Goal: Task Accomplishment & Management: Complete application form

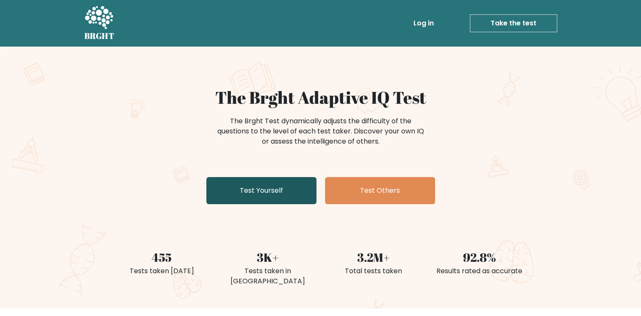
click at [268, 199] on link "Test Yourself" at bounding box center [261, 190] width 110 height 27
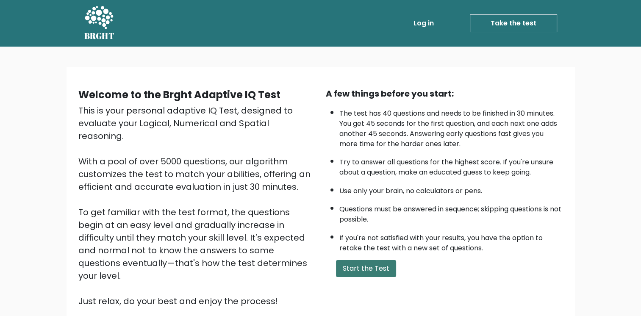
click at [358, 270] on button "Start the Test" at bounding box center [366, 268] width 60 height 17
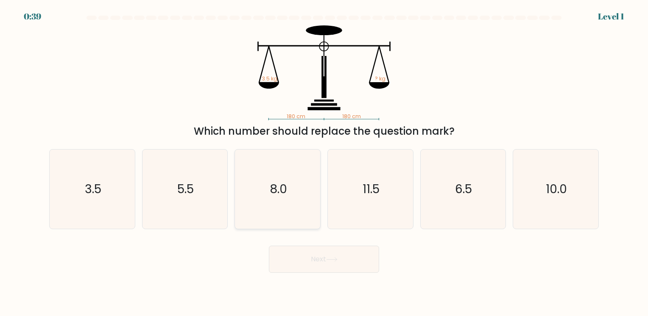
click at [319, 207] on div "8.0" at bounding box center [277, 189] width 86 height 80
click at [324, 162] on input "c. 8.0" at bounding box center [324, 160] width 0 height 4
radio input "true"
click at [97, 201] on icon "3.5" at bounding box center [92, 189] width 79 height 79
click at [324, 162] on input "a. 3.5" at bounding box center [324, 160] width 0 height 4
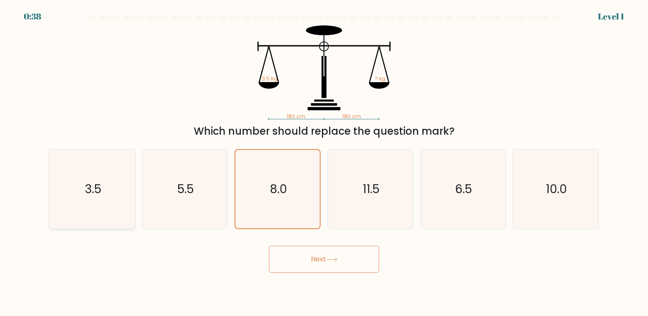
radio input "true"
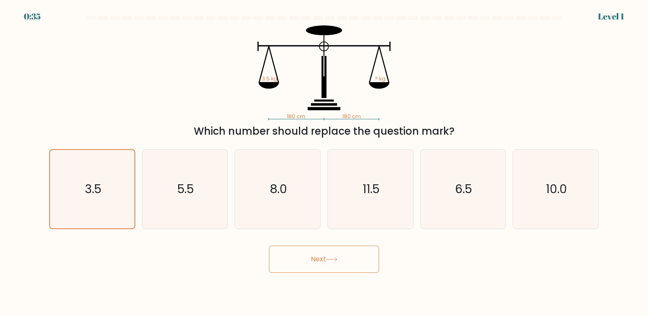
click at [345, 262] on button "Next" at bounding box center [324, 259] width 110 height 27
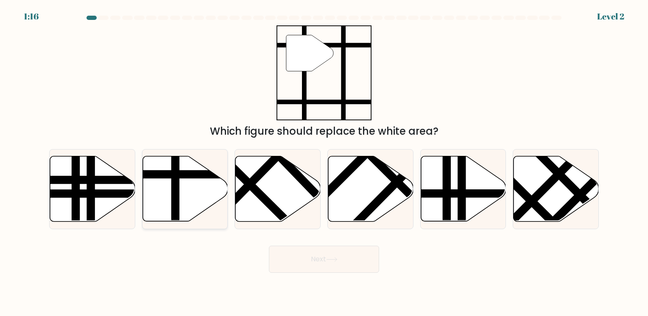
click at [182, 189] on icon at bounding box center [184, 188] width 85 height 65
click at [324, 162] on input "b." at bounding box center [324, 160] width 0 height 4
radio input "true"
click at [300, 261] on button "Next" at bounding box center [324, 259] width 110 height 27
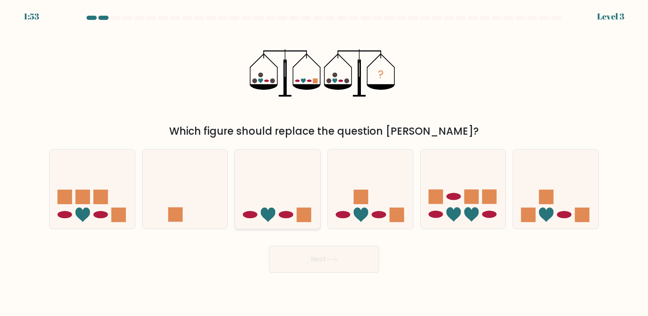
click at [264, 217] on icon at bounding box center [268, 215] width 14 height 14
click at [324, 162] on input "c." at bounding box center [324, 160] width 0 height 4
radio input "true"
click at [291, 257] on button "Next" at bounding box center [324, 259] width 110 height 27
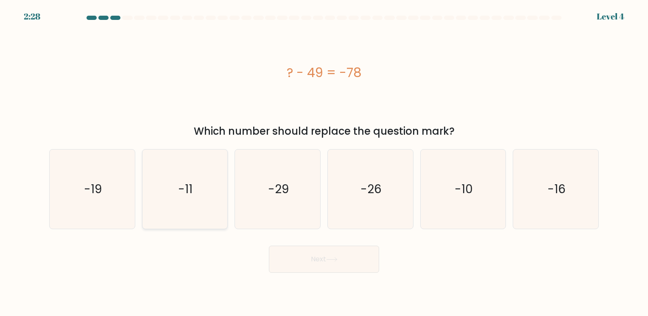
click at [186, 185] on text "-11" at bounding box center [185, 189] width 14 height 17
click at [324, 162] on input "b. -11" at bounding box center [324, 160] width 0 height 4
radio input "true"
click at [295, 256] on button "Next" at bounding box center [324, 259] width 110 height 27
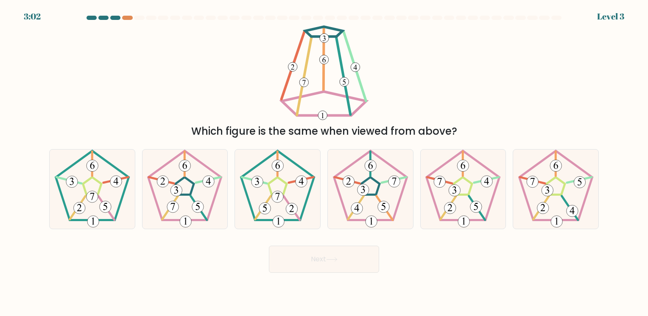
click at [117, 19] on div at bounding box center [115, 18] width 10 height 4
click at [206, 200] on icon at bounding box center [184, 189] width 79 height 79
click at [324, 162] on input "b." at bounding box center [324, 160] width 0 height 4
radio input "true"
click at [328, 262] on icon at bounding box center [331, 259] width 11 height 5
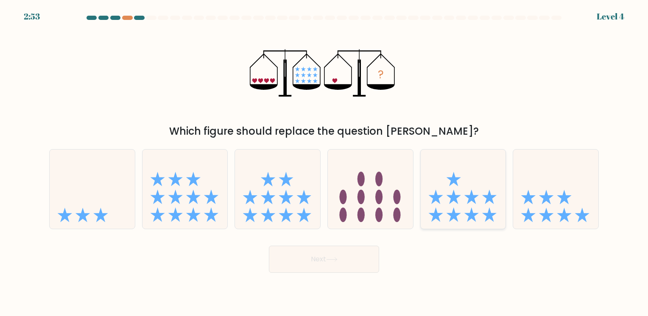
click at [459, 195] on icon at bounding box center [462, 189] width 85 height 70
click at [324, 162] on input "e." at bounding box center [324, 160] width 0 height 4
radio input "true"
click at [309, 260] on button "Next" at bounding box center [324, 259] width 110 height 27
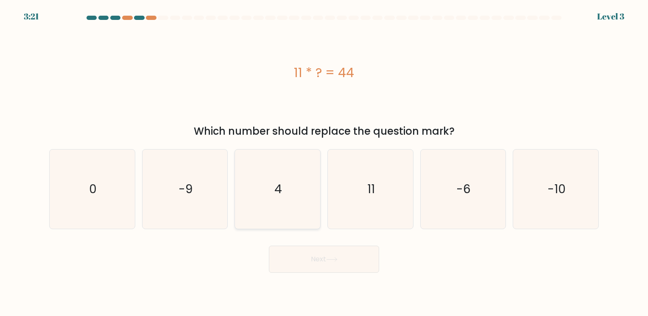
click at [263, 206] on icon "4" at bounding box center [277, 189] width 79 height 79
click at [324, 162] on input "c. 4" at bounding box center [324, 160] width 0 height 4
radio input "true"
click at [281, 262] on button "Next" at bounding box center [324, 259] width 110 height 27
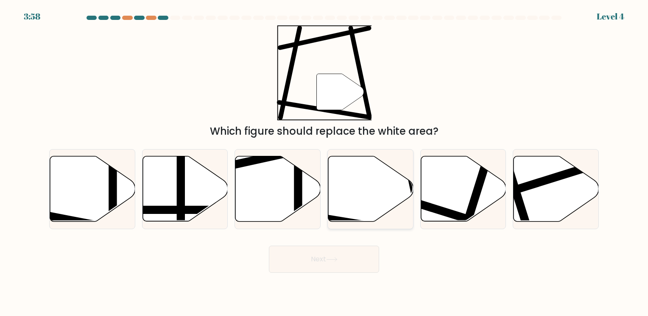
click at [340, 193] on icon at bounding box center [370, 188] width 85 height 65
click at [324, 162] on input "d." at bounding box center [324, 160] width 0 height 4
radio input "true"
click at [321, 261] on button "Next" at bounding box center [324, 259] width 110 height 27
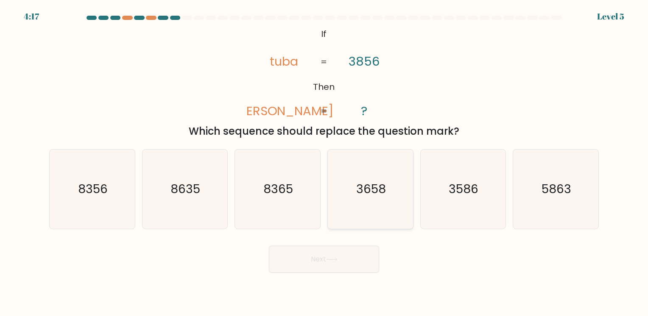
click at [369, 198] on icon "3658" at bounding box center [370, 189] width 79 height 79
click at [324, 162] on input "d. 3658" at bounding box center [324, 160] width 0 height 4
radio input "true"
click at [312, 262] on button "Next" at bounding box center [324, 259] width 110 height 27
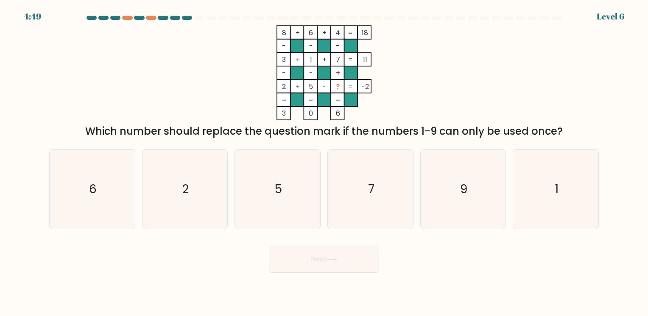
click at [169, 19] on at bounding box center [324, 18] width 476 height 4
click at [146, 18] on div at bounding box center [151, 18] width 10 height 4
click at [147, 19] on div at bounding box center [151, 18] width 10 height 4
click at [147, 18] on div at bounding box center [151, 18] width 10 height 4
click at [300, 191] on icon "5" at bounding box center [277, 189] width 79 height 79
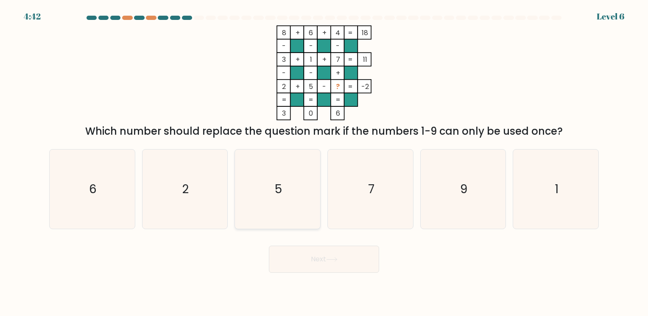
click at [324, 162] on input "c. 5" at bounding box center [324, 160] width 0 height 4
radio input "true"
click at [299, 246] on button "Next" at bounding box center [324, 259] width 110 height 27
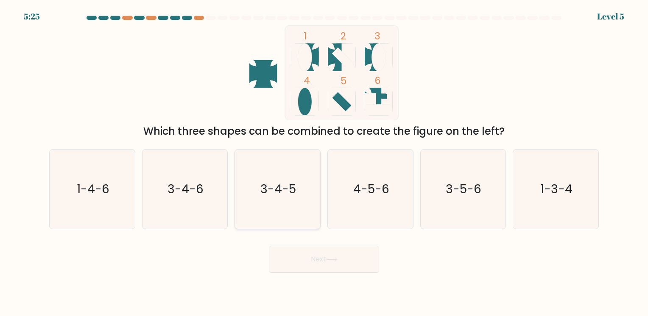
click at [281, 185] on text "3-4-5" at bounding box center [279, 189] width 36 height 17
click at [324, 162] on input "c. 3-4-5" at bounding box center [324, 160] width 0 height 4
radio input "true"
click at [294, 253] on button "Next" at bounding box center [324, 259] width 110 height 27
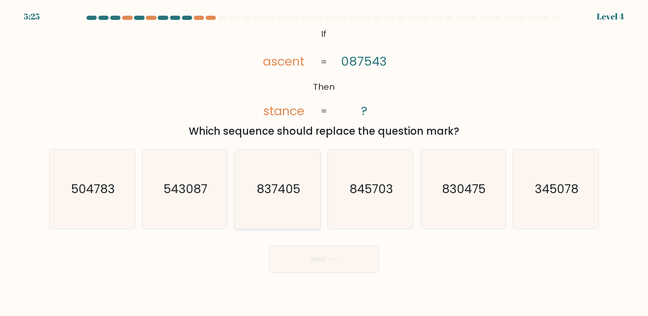
click at [281, 192] on text "837405" at bounding box center [278, 189] width 44 height 17
click at [324, 162] on input "c. 837405" at bounding box center [324, 160] width 0 height 4
radio input "true"
click at [295, 259] on button "Next" at bounding box center [324, 259] width 110 height 27
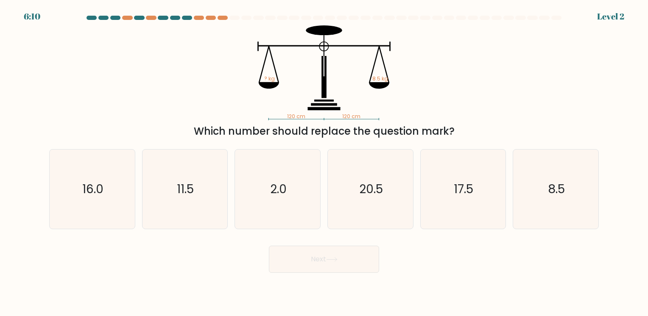
click at [278, 197] on text "2.0" at bounding box center [278, 189] width 17 height 17
click at [324, 162] on input "c. 2.0" at bounding box center [324, 160] width 0 height 4
radio input "true"
click at [287, 257] on button "Next" at bounding box center [324, 259] width 110 height 27
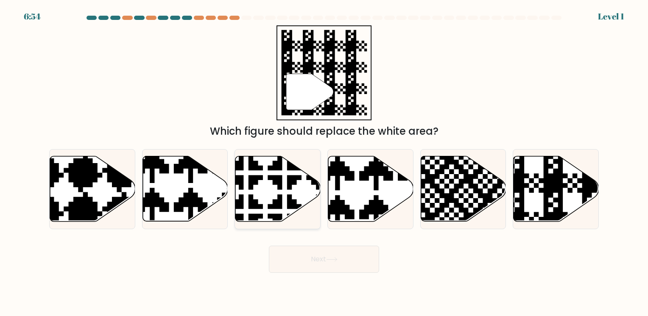
click at [274, 199] on icon at bounding box center [277, 188] width 85 height 65
click at [324, 162] on input "c." at bounding box center [324, 160] width 0 height 4
radio input "true"
click at [291, 267] on button "Next" at bounding box center [324, 259] width 110 height 27
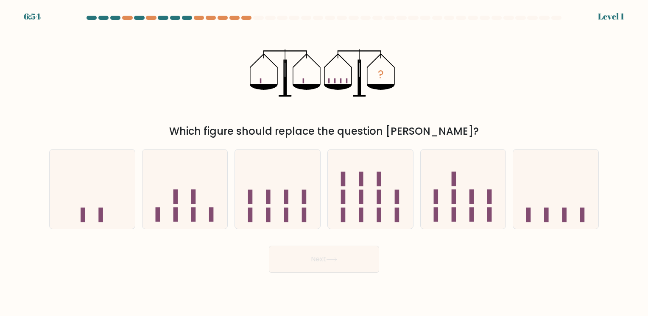
click at [280, 191] on icon at bounding box center [277, 189] width 85 height 70
click at [324, 162] on input "c." at bounding box center [324, 160] width 0 height 4
radio input "true"
click at [303, 260] on button "Next" at bounding box center [324, 259] width 110 height 27
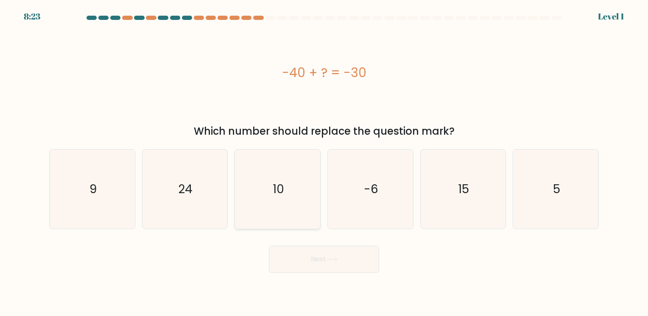
click at [284, 208] on icon "10" at bounding box center [277, 189] width 79 height 79
click at [324, 162] on input "c. 10" at bounding box center [324, 160] width 0 height 4
radio input "true"
click at [299, 255] on button "Next" at bounding box center [324, 259] width 110 height 27
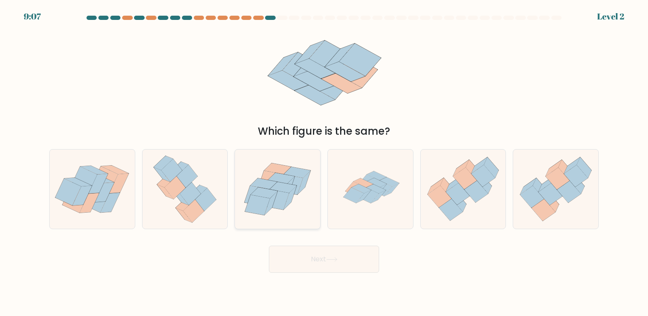
click at [288, 201] on icon at bounding box center [290, 198] width 13 height 24
click at [324, 162] on input "c." at bounding box center [324, 160] width 0 height 4
radio input "true"
click at [303, 259] on button "Next" at bounding box center [324, 259] width 110 height 27
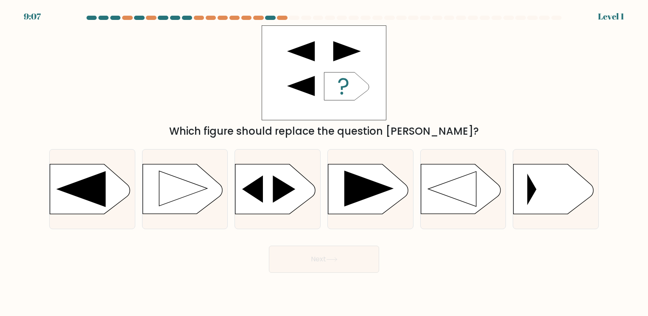
click at [289, 203] on icon at bounding box center [275, 189] width 80 height 50
click at [324, 162] on input "c." at bounding box center [324, 160] width 0 height 4
radio input "true"
click at [307, 257] on button "Next" at bounding box center [324, 259] width 110 height 27
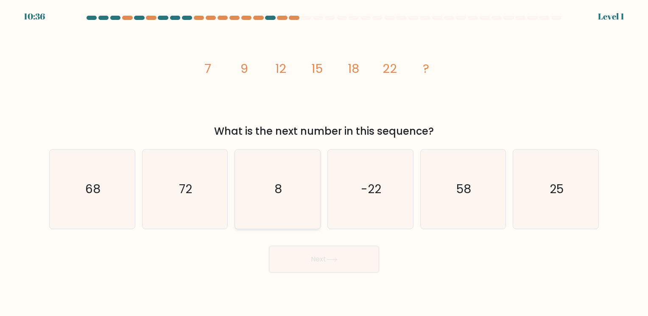
click at [291, 216] on icon "8" at bounding box center [277, 189] width 79 height 79
click at [324, 162] on input "c. 8" at bounding box center [324, 160] width 0 height 4
radio input "true"
click at [305, 260] on button "Next" at bounding box center [324, 259] width 110 height 27
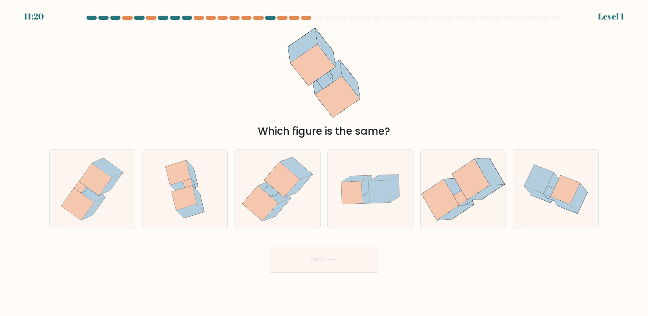
click at [290, 216] on icon at bounding box center [278, 189] width 78 height 79
click at [324, 162] on input "c." at bounding box center [324, 160] width 0 height 4
radio input "true"
click at [304, 260] on button "Next" at bounding box center [324, 259] width 110 height 27
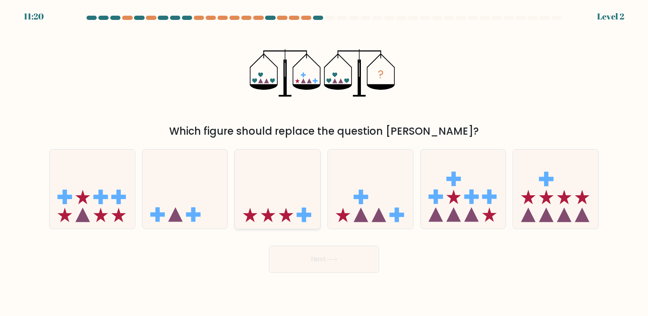
click at [288, 225] on div at bounding box center [277, 189] width 86 height 80
click at [324, 162] on input "c." at bounding box center [324, 160] width 0 height 4
radio input "true"
click at [298, 254] on button "Next" at bounding box center [324, 259] width 110 height 27
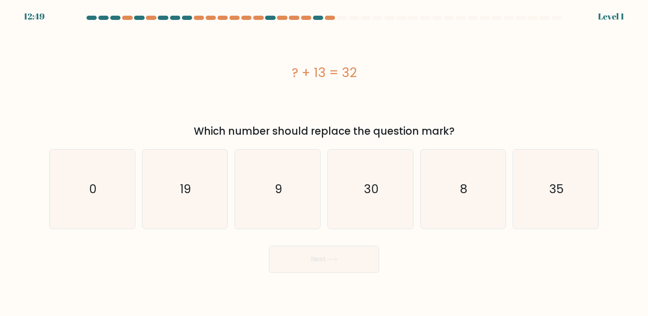
click at [282, 210] on icon "9" at bounding box center [277, 189] width 79 height 79
click at [324, 162] on input "c. 9" at bounding box center [324, 160] width 0 height 4
radio input "true"
click at [298, 263] on button "Next" at bounding box center [324, 259] width 110 height 27
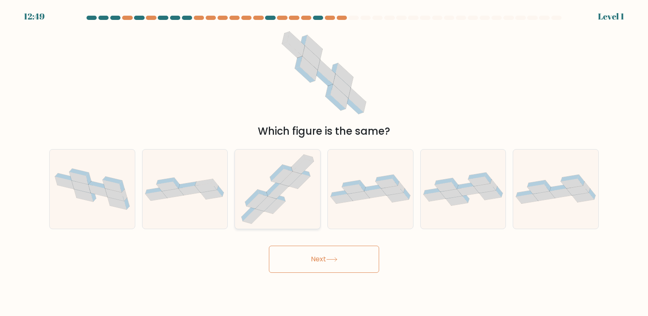
click at [285, 219] on icon at bounding box center [277, 189] width 83 height 79
click at [324, 162] on input "c." at bounding box center [324, 160] width 0 height 4
radio input "true"
click at [295, 250] on button "Next" at bounding box center [324, 259] width 110 height 27
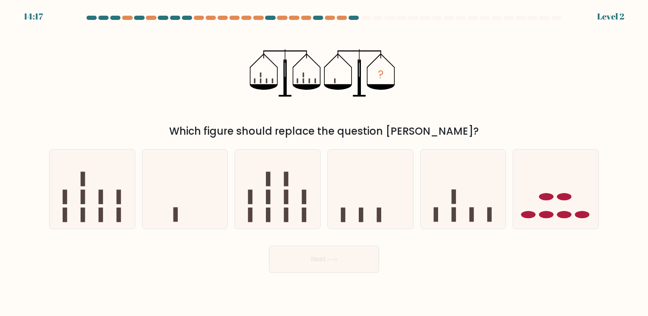
click at [282, 219] on icon at bounding box center [277, 189] width 85 height 70
click at [324, 162] on input "c." at bounding box center [324, 160] width 0 height 4
radio input "true"
click at [299, 271] on button "Next" at bounding box center [324, 259] width 110 height 27
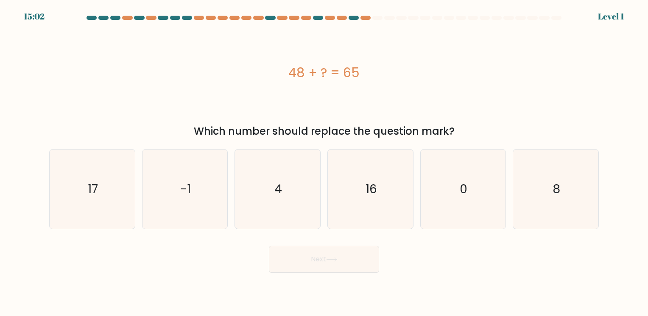
click at [278, 230] on form "a. 4" at bounding box center [324, 144] width 648 height 257
click at [273, 212] on icon "4" at bounding box center [277, 189] width 79 height 79
click at [324, 162] on input "c. 4" at bounding box center [324, 160] width 0 height 4
radio input "true"
click at [303, 249] on button "Next" at bounding box center [324, 259] width 110 height 27
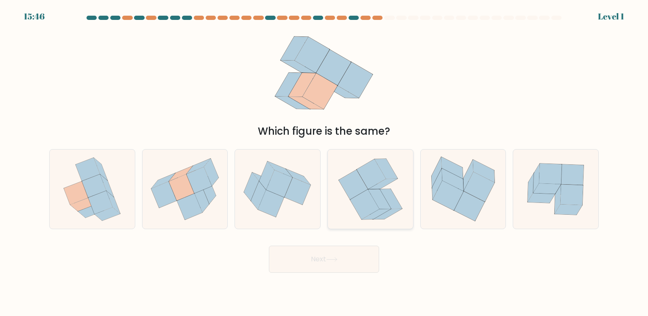
click at [367, 195] on icon at bounding box center [364, 204] width 29 height 30
click at [324, 162] on input "d." at bounding box center [324, 160] width 0 height 4
radio input "true"
click at [340, 242] on div "Next" at bounding box center [323, 255] width 559 height 33
click at [342, 257] on button "Next" at bounding box center [324, 259] width 110 height 27
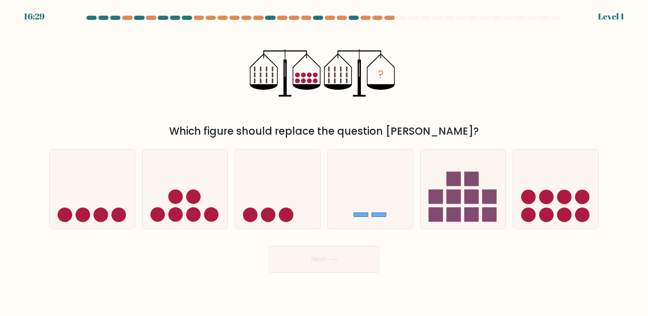
click at [359, 215] on rect at bounding box center [360, 215] width 14 height 4
click at [324, 162] on input "d." at bounding box center [324, 160] width 0 height 4
radio input "true"
click at [344, 259] on button "Next" at bounding box center [324, 259] width 110 height 27
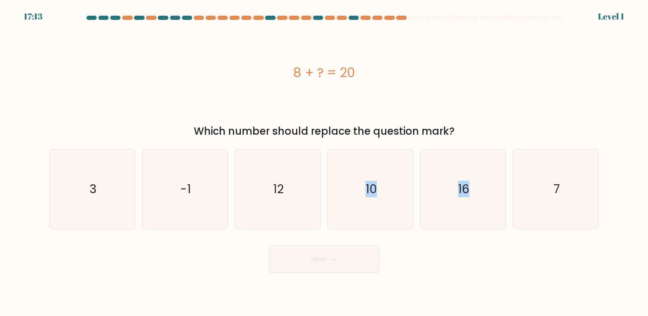
drag, startPoint x: 361, startPoint y: 213, endPoint x: 354, endPoint y: 243, distance: 31.3
click at [354, 243] on form "a. 3" at bounding box center [324, 144] width 648 height 257
drag, startPoint x: 354, startPoint y: 243, endPoint x: 347, endPoint y: 220, distance: 24.9
click at [347, 220] on icon "10" at bounding box center [370, 189] width 79 height 79
click at [324, 162] on input "d. 10" at bounding box center [324, 160] width 0 height 4
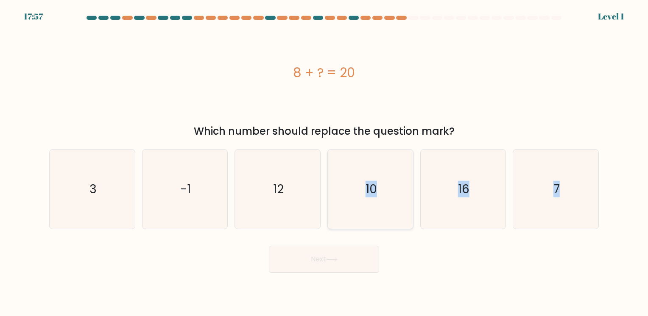
radio input "true"
click at [337, 258] on icon at bounding box center [331, 259] width 11 height 5
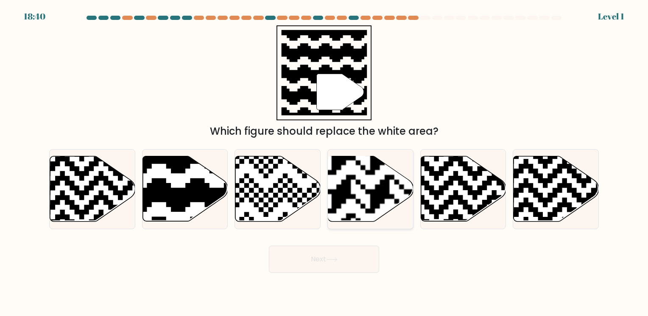
click at [353, 228] on div at bounding box center [370, 189] width 86 height 80
click at [324, 162] on input "d." at bounding box center [324, 160] width 0 height 4
radio input "true"
click at [341, 269] on button "Next" at bounding box center [324, 259] width 110 height 27
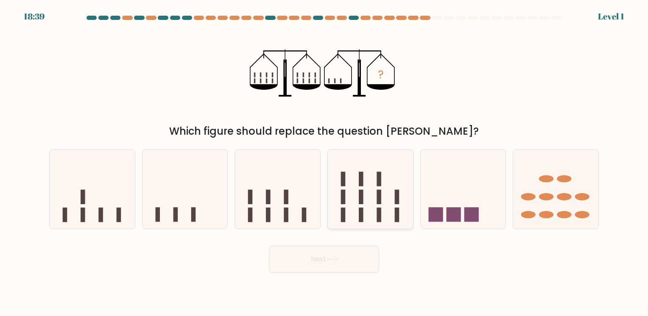
click at [360, 225] on div at bounding box center [370, 189] width 86 height 80
click at [324, 162] on input "d." at bounding box center [324, 160] width 0 height 4
radio input "true"
click at [348, 253] on button "Next" at bounding box center [324, 259] width 110 height 27
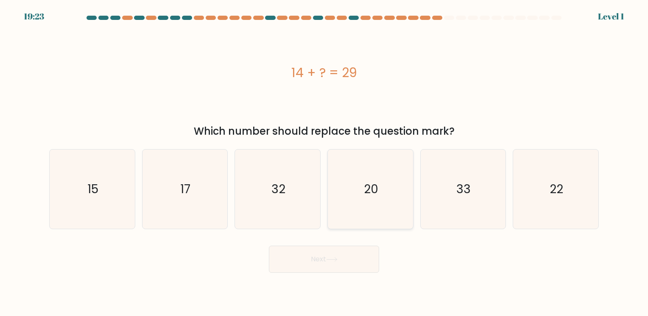
click at [362, 215] on icon "20" at bounding box center [370, 189] width 79 height 79
click at [324, 162] on input "d. 20" at bounding box center [324, 160] width 0 height 4
radio input "true"
click at [348, 258] on button "Next" at bounding box center [324, 259] width 110 height 27
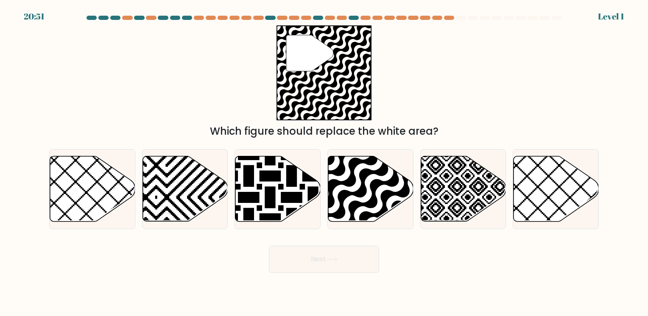
drag, startPoint x: 362, startPoint y: 212, endPoint x: 356, endPoint y: 239, distance: 28.6
click at [356, 239] on form "a." at bounding box center [324, 144] width 648 height 257
drag, startPoint x: 356, startPoint y: 239, endPoint x: 355, endPoint y: 220, distance: 19.9
click at [355, 220] on icon at bounding box center [397, 225] width 172 height 172
click at [324, 162] on input "d." at bounding box center [324, 160] width 0 height 4
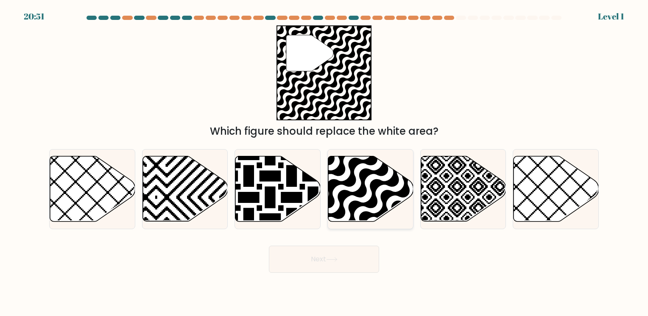
radio input "true"
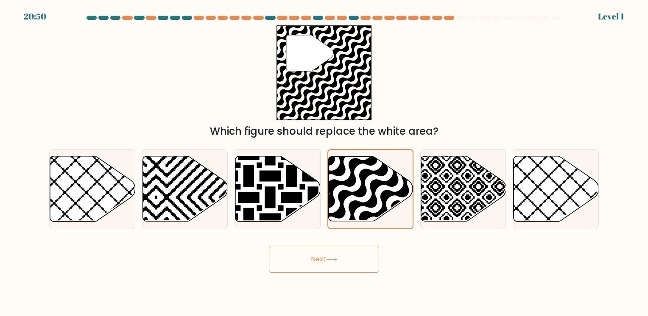
click at [325, 250] on button "Next" at bounding box center [324, 259] width 110 height 27
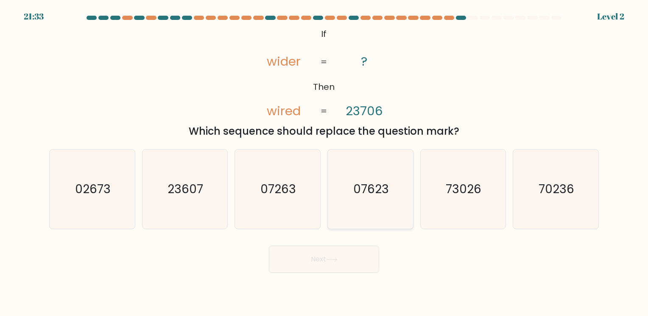
click at [348, 219] on icon "07623" at bounding box center [370, 189] width 79 height 79
click at [324, 162] on input "d. 07623" at bounding box center [324, 160] width 0 height 4
radio input "true"
click at [336, 262] on icon at bounding box center [331, 259] width 11 height 5
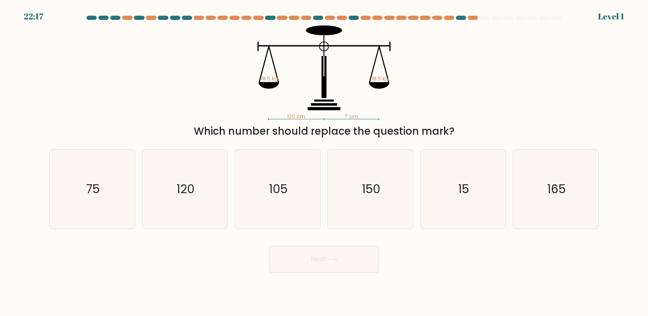
click at [346, 211] on icon "150" at bounding box center [370, 189] width 79 height 79
click at [324, 162] on input "d. 150" at bounding box center [324, 160] width 0 height 4
radio input "true"
click at [337, 265] on button "Next" at bounding box center [324, 259] width 110 height 27
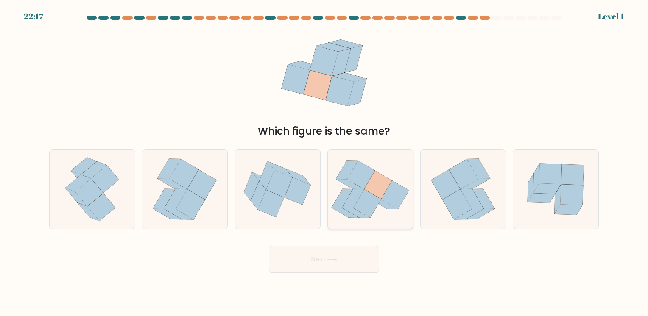
click at [334, 216] on icon at bounding box center [370, 189] width 85 height 75
click at [324, 162] on input "d." at bounding box center [324, 160] width 0 height 4
radio input "true"
click at [334, 262] on icon at bounding box center [331, 259] width 11 height 5
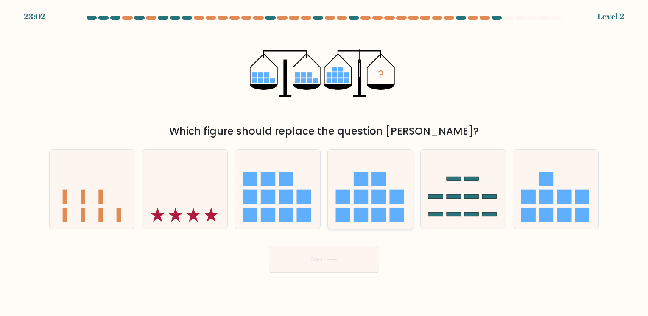
click at [334, 223] on icon at bounding box center [370, 189] width 85 height 70
click at [324, 162] on input "d." at bounding box center [324, 160] width 0 height 4
radio input "true"
click at [332, 260] on icon at bounding box center [331, 259] width 11 height 5
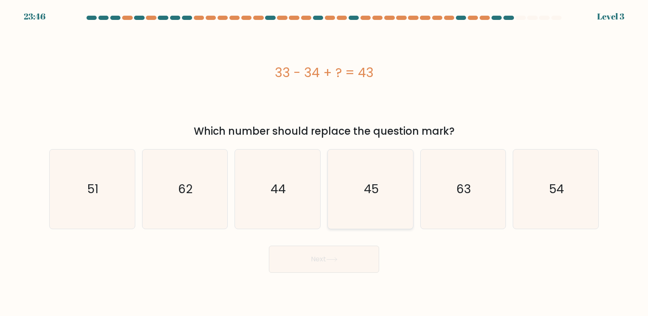
click at [334, 222] on icon "45" at bounding box center [370, 189] width 79 height 79
click at [324, 162] on input "d. 45" at bounding box center [324, 160] width 0 height 4
radio input "true"
click at [331, 257] on button "Next" at bounding box center [324, 259] width 110 height 27
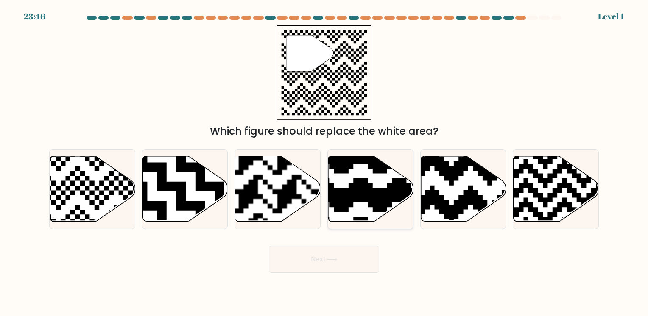
click at [333, 217] on icon at bounding box center [370, 188] width 85 height 65
click at [324, 162] on input "d." at bounding box center [324, 160] width 0 height 4
radio input "true"
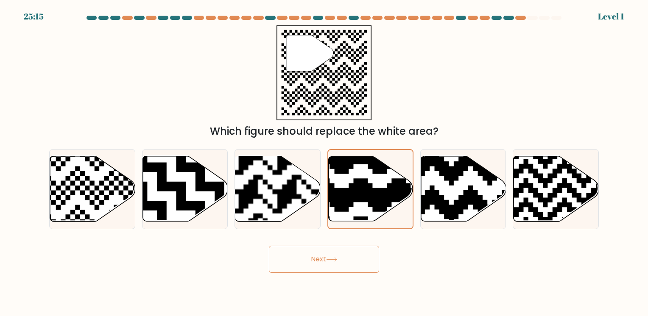
click at [331, 254] on button "Next" at bounding box center [324, 259] width 110 height 27
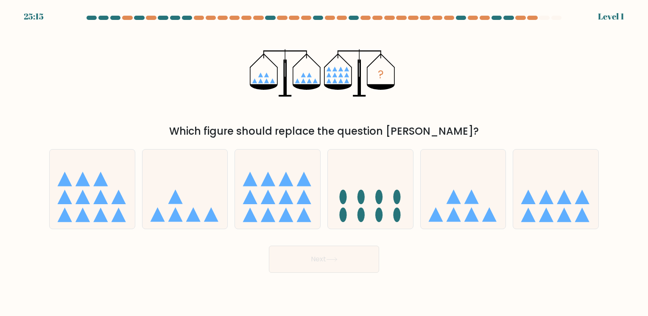
click at [340, 209] on icon at bounding box center [370, 189] width 85 height 70
click at [324, 162] on input "d." at bounding box center [324, 160] width 0 height 4
radio input "true"
click at [336, 243] on div "Next" at bounding box center [323, 255] width 559 height 33
click at [336, 253] on button "Next" at bounding box center [324, 259] width 110 height 27
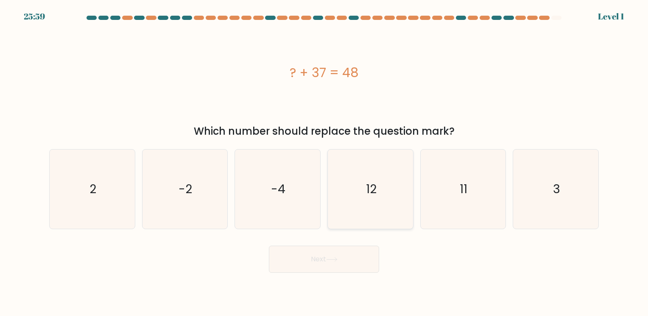
click at [365, 187] on icon "12" at bounding box center [370, 189] width 79 height 79
click at [324, 162] on input "d. 12" at bounding box center [324, 160] width 0 height 4
radio input "true"
click at [351, 245] on div "Next" at bounding box center [323, 255] width 559 height 33
click at [353, 259] on button "Next" at bounding box center [324, 259] width 110 height 27
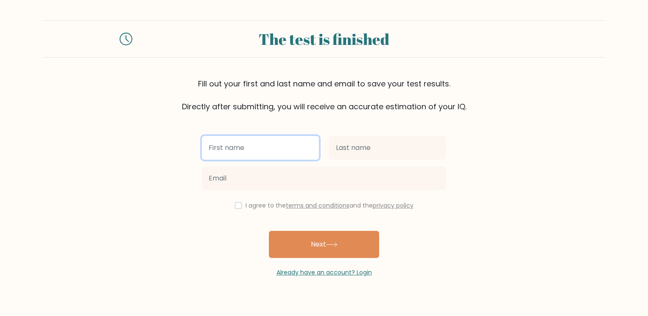
click at [265, 142] on input "text" at bounding box center [260, 148] width 117 height 24
type input "..."
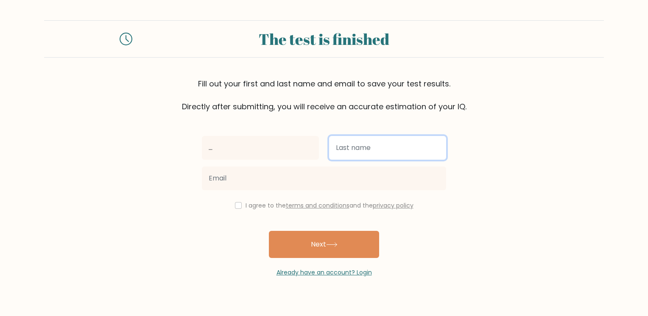
click at [345, 153] on input "text" at bounding box center [387, 148] width 117 height 24
click at [345, 154] on input "text" at bounding box center [387, 148] width 117 height 24
type input "...."
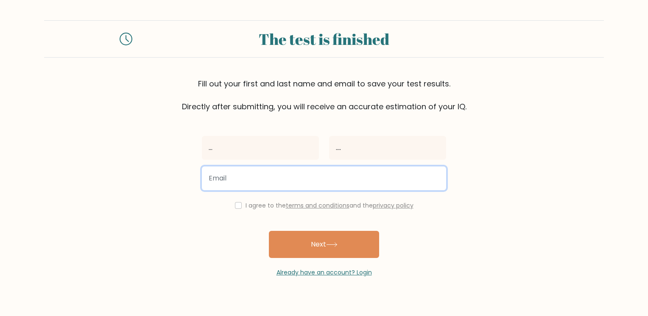
click at [220, 183] on input "email" at bounding box center [324, 179] width 244 height 24
type input "joelpudlo@gmail.com"
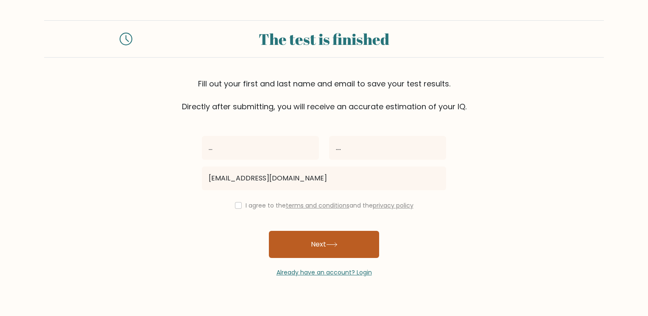
click at [295, 247] on button "Next" at bounding box center [324, 244] width 110 height 27
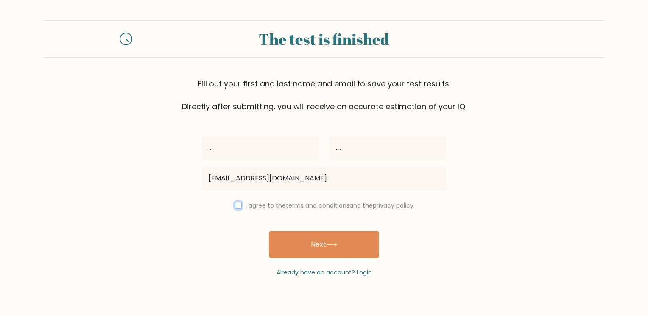
click at [237, 206] on input "checkbox" at bounding box center [238, 205] width 7 height 7
checkbox input "true"
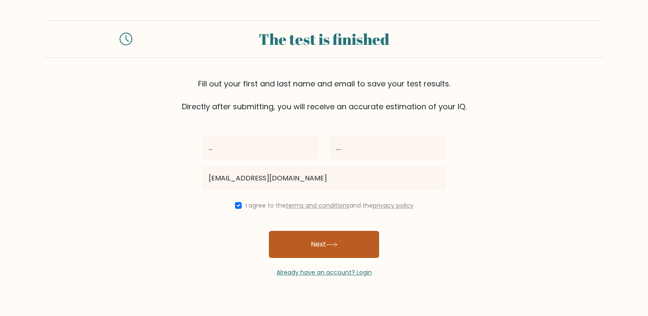
click at [290, 245] on button "Next" at bounding box center [324, 244] width 110 height 27
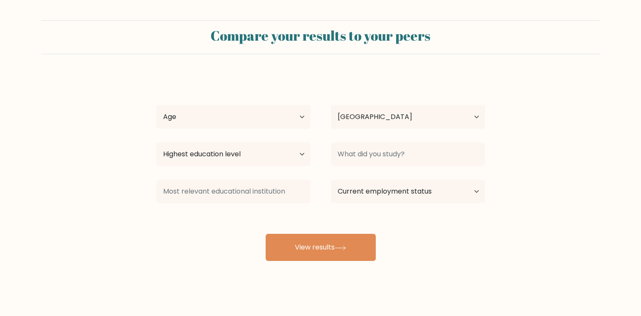
select select "DK"
click at [293, 114] on select "Age Under [DEMOGRAPHIC_DATA] [DEMOGRAPHIC_DATA] [DEMOGRAPHIC_DATA] [DEMOGRAPHIC…" at bounding box center [233, 117] width 154 height 24
select select "min_18"
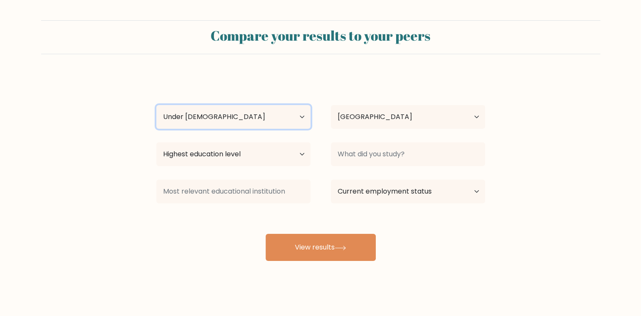
click at [156, 105] on select "Age Under [DEMOGRAPHIC_DATA] [DEMOGRAPHIC_DATA] [DEMOGRAPHIC_DATA] [DEMOGRAPHIC…" at bounding box center [233, 117] width 154 height 24
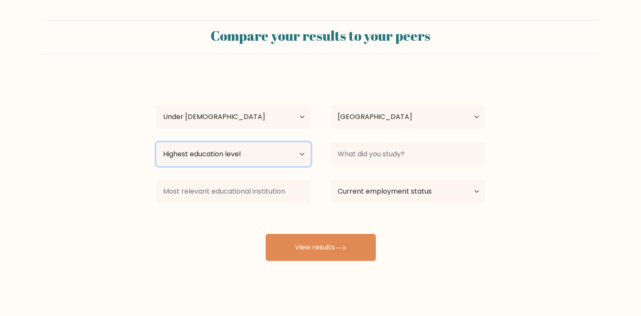
click at [224, 159] on select "Highest education level No schooling Primary Lower Secondary Upper Secondary Oc…" at bounding box center [233, 154] width 154 height 24
select select "no_schooling"
click at [156, 142] on select "Highest education level No schooling Primary Lower Secondary Upper Secondary Oc…" at bounding box center [233, 154] width 154 height 24
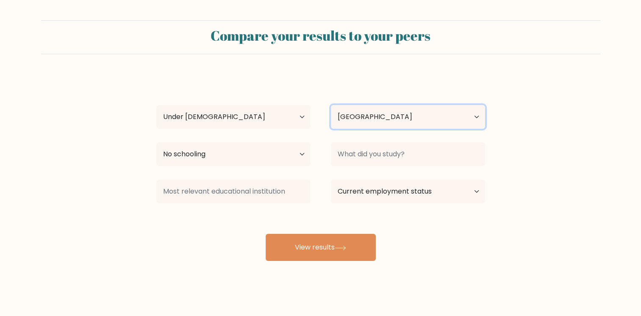
click at [363, 119] on select "Country [GEOGRAPHIC_DATA] [GEOGRAPHIC_DATA] [GEOGRAPHIC_DATA] [US_STATE] [GEOGR…" at bounding box center [408, 117] width 154 height 24
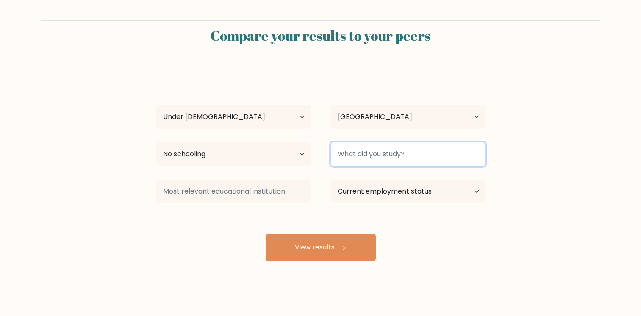
click at [370, 149] on input at bounding box center [408, 154] width 154 height 24
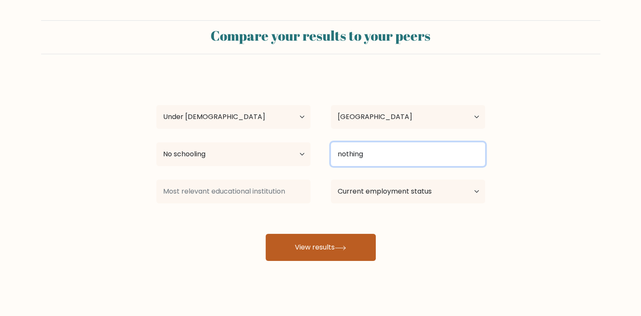
type input "nothing"
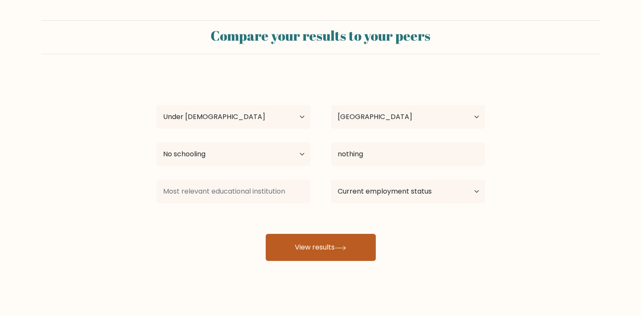
click at [333, 250] on button "View results" at bounding box center [321, 247] width 110 height 27
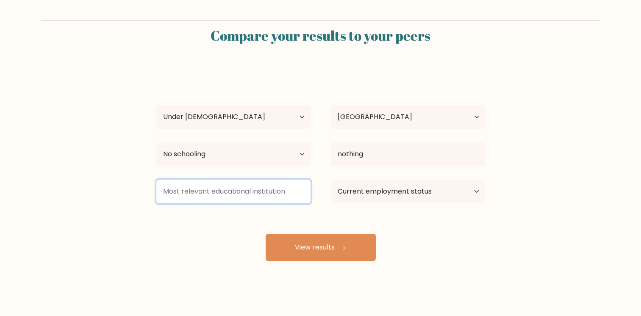
click at [248, 191] on input at bounding box center [233, 192] width 154 height 24
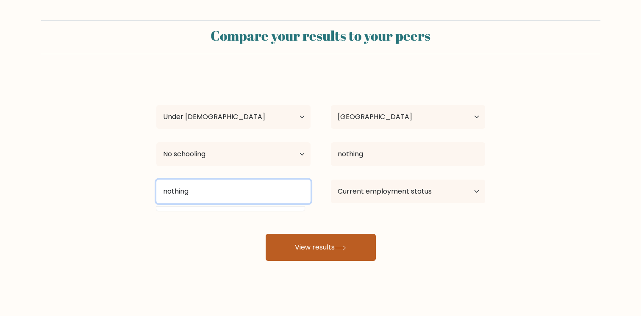
type input "nothing"
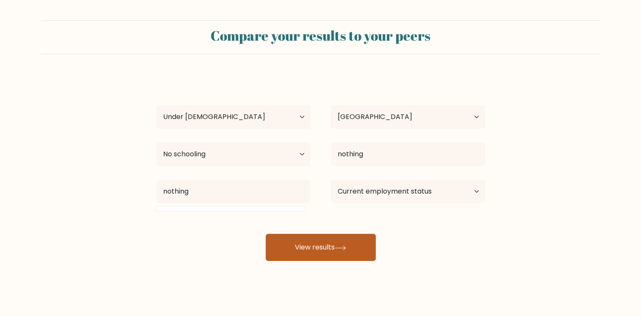
click at [290, 244] on button "View results" at bounding box center [321, 247] width 110 height 27
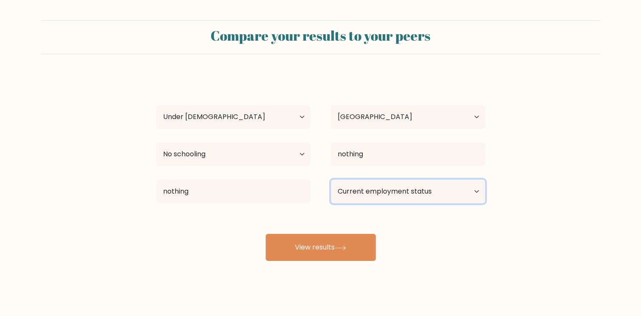
click at [359, 194] on select "Current employment status Employed Student Retired Other / prefer not to answer" at bounding box center [408, 192] width 154 height 24
click at [331, 180] on select "Current employment status Employed Student Retired Other / prefer not to answer" at bounding box center [408, 192] width 154 height 24
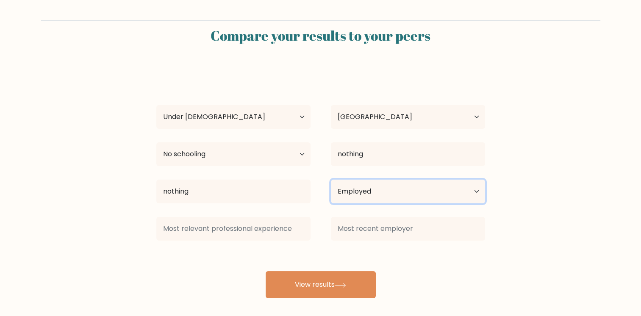
click at [361, 195] on select "Current employment status Employed Student Retired Other / prefer not to answer" at bounding box center [408, 192] width 154 height 24
select select "other"
click at [331, 180] on select "Current employment status Employed Student Retired Other / prefer not to answer" at bounding box center [408, 192] width 154 height 24
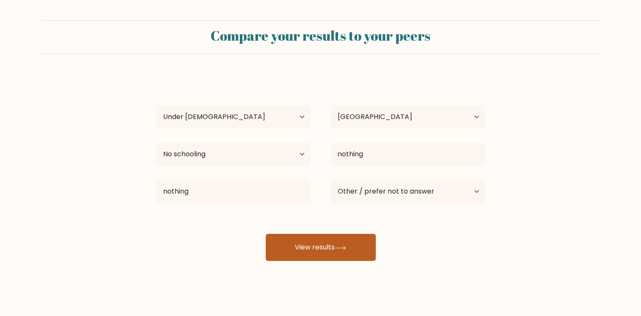
click at [301, 245] on button "View results" at bounding box center [321, 247] width 110 height 27
